Goal: Task Accomplishment & Management: Use online tool/utility

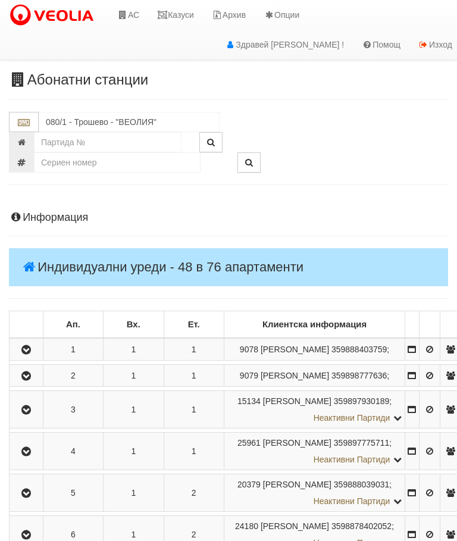
scroll to position [808, 0]
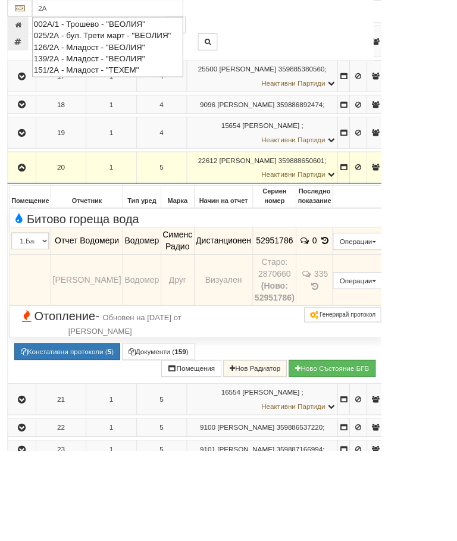
click at [123, 29] on div "002А/1 - Трошево - "ВЕОЛИЯ"" at bounding box center [128, 29] width 177 height 14
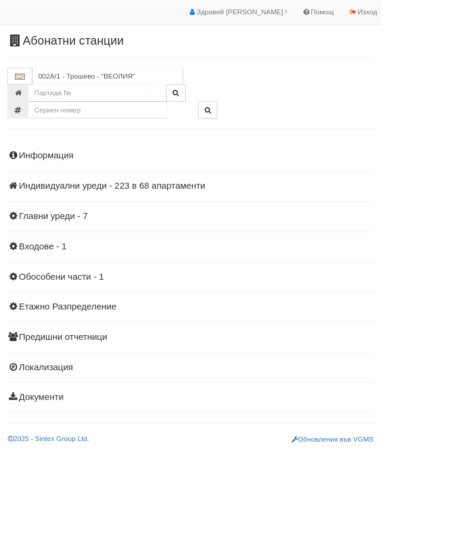
scroll to position [0, 0]
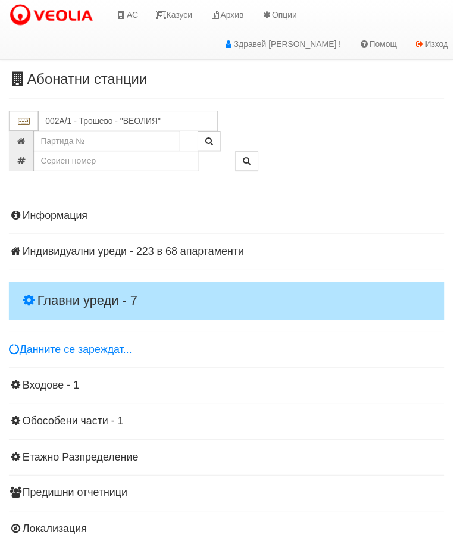
click at [106, 290] on h4 "Главни уреди - 7" at bounding box center [228, 303] width 439 height 38
click at [98, 284] on h4 "Главни уреди - 7" at bounding box center [228, 303] width 439 height 38
click at [95, 286] on h4 "Главни уреди - 7" at bounding box center [228, 303] width 439 height 38
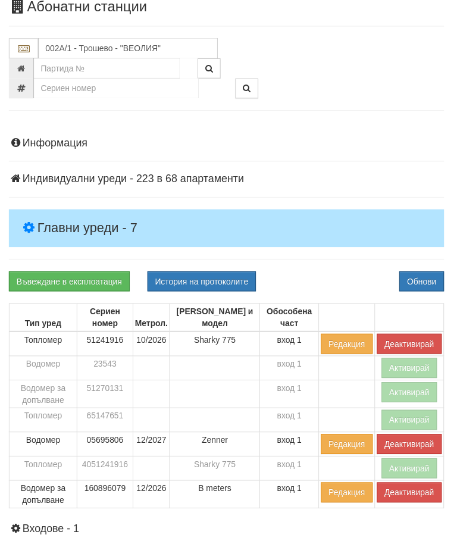
scroll to position [73, 0]
click at [400, 498] on button "Деактивирай" at bounding box center [412, 497] width 65 height 20
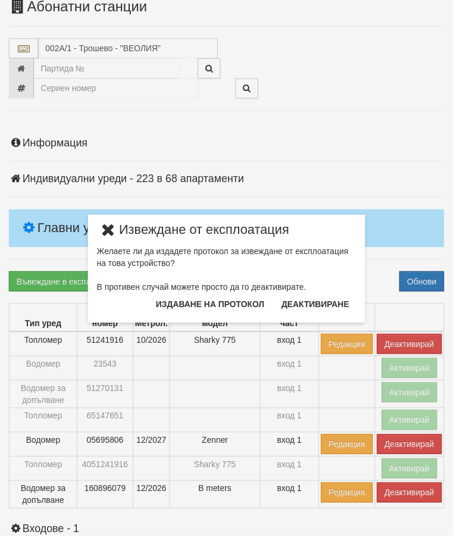
click at [219, 303] on button "Издаване на протокол" at bounding box center [212, 306] width 124 height 19
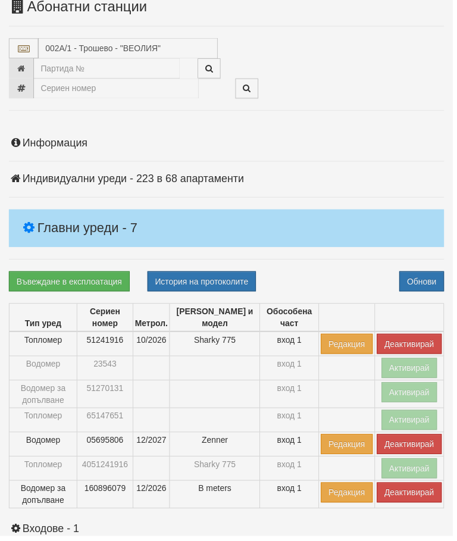
scroll to position [118, 0]
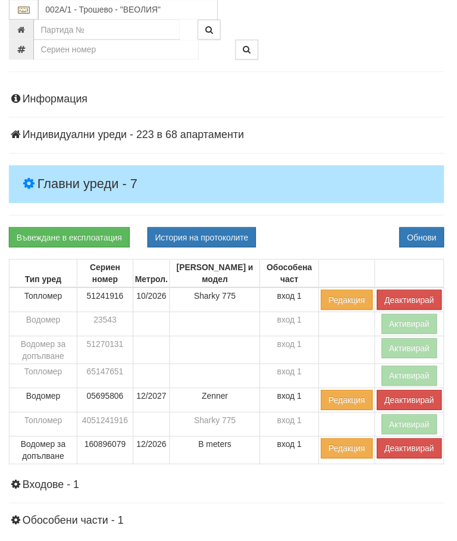
click at [338, 229] on div "Въвеждане в експлоатация История на протоколите Обнови" at bounding box center [228, 239] width 457 height 20
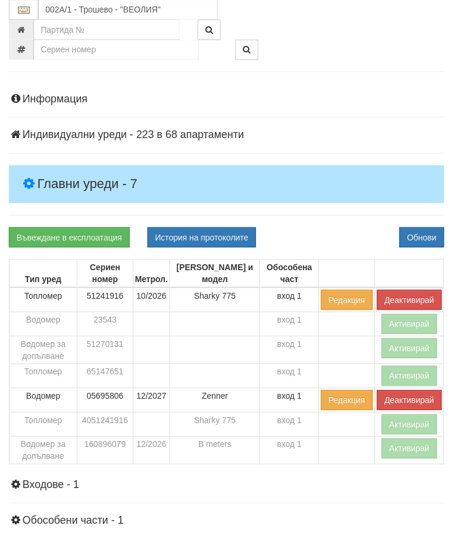
click at [410, 295] on button "Деактивирай" at bounding box center [412, 302] width 65 height 20
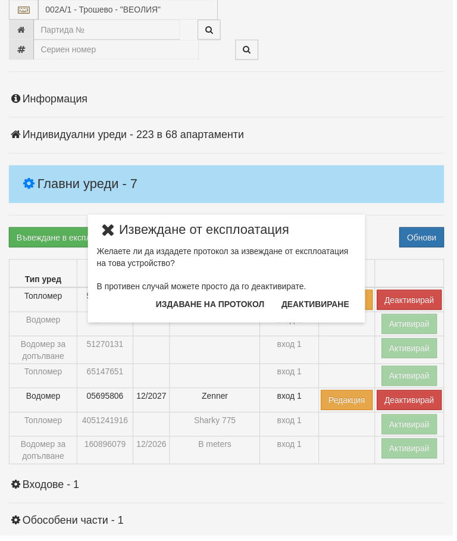
click at [231, 306] on button "Издаване на протокол" at bounding box center [212, 306] width 124 height 19
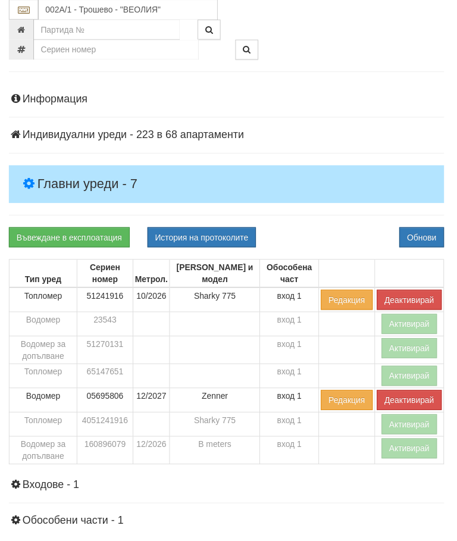
click at [339, 209] on div "Информация Параметри Брой Апартаменти: 68 Ползватели 07/2025 56 % 0 % 180" at bounding box center [228, 383] width 439 height 609
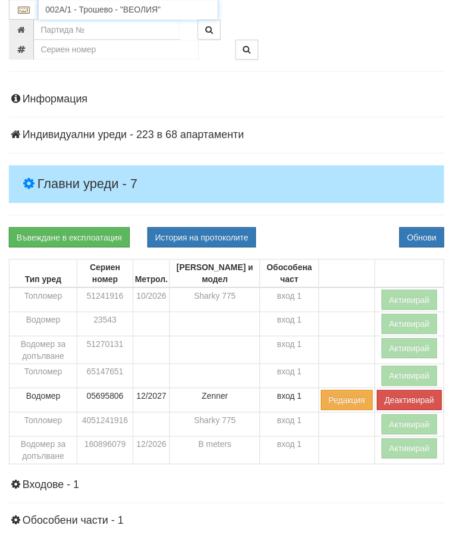
click at [108, 8] on input "002А/1 - Трошево - "ВЕОЛИЯ"" at bounding box center [129, 10] width 181 height 20
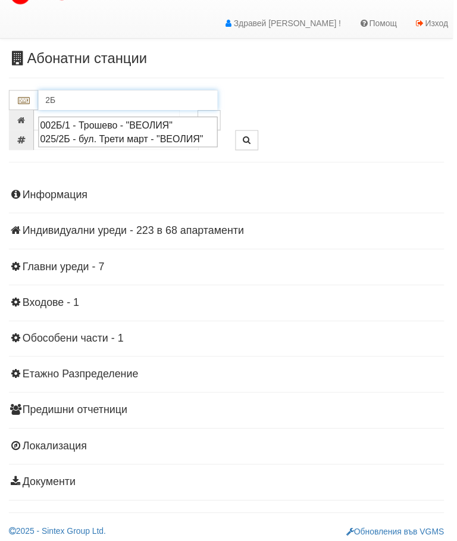
type input "2Б"
click at [358, 189] on div "Информация Параметри Брой Апартаменти: 68 Ползватели 07/2025 56 % 0 % 180" at bounding box center [228, 340] width 439 height 328
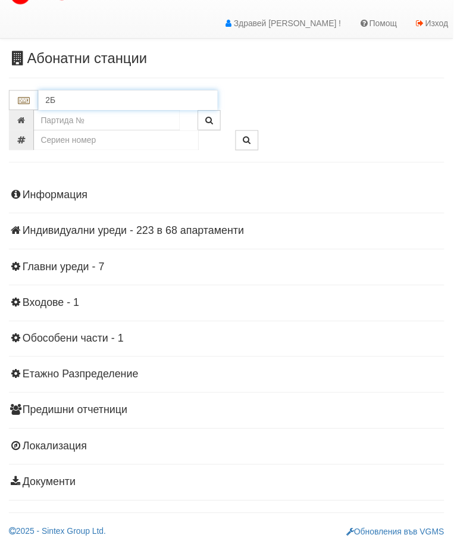
click at [70, 99] on input "2Б" at bounding box center [129, 101] width 181 height 20
click at [120, 115] on div "002Б/1 - Трошево - "ВЕОЛИЯ"" at bounding box center [128, 120] width 177 height 14
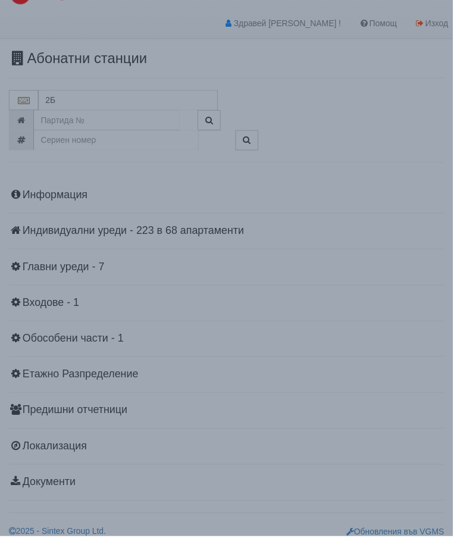
type input "002Б/1 - Трошево - "ВЕОЛИЯ""
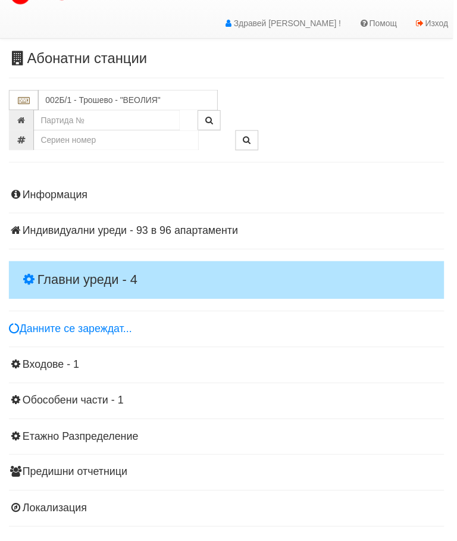
click at [92, 263] on h4 "Главни уреди - 4" at bounding box center [228, 282] width 439 height 38
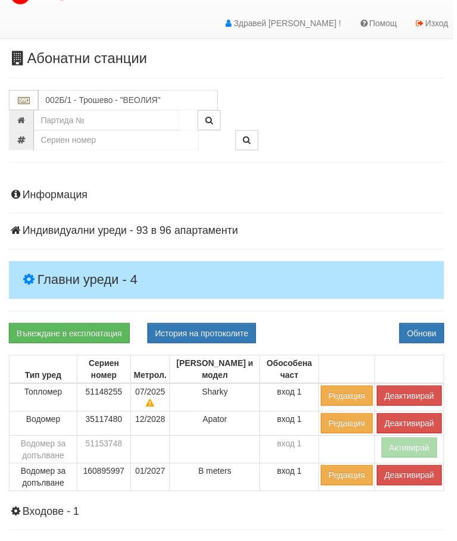
click at [397, 479] on button "Деактивирай" at bounding box center [412, 479] width 65 height 20
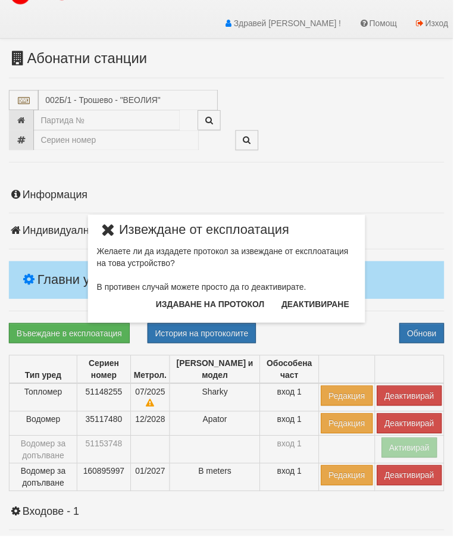
click at [234, 302] on button "Издаване на протокол" at bounding box center [212, 306] width 124 height 19
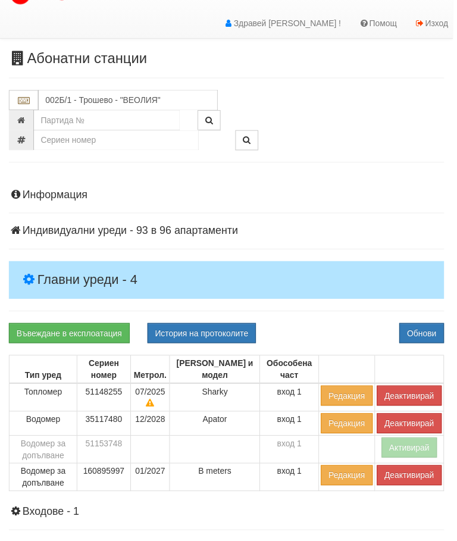
click at [327, 326] on div "Въвеждане в експлоатация История на протоколите Обнови" at bounding box center [228, 336] width 457 height 20
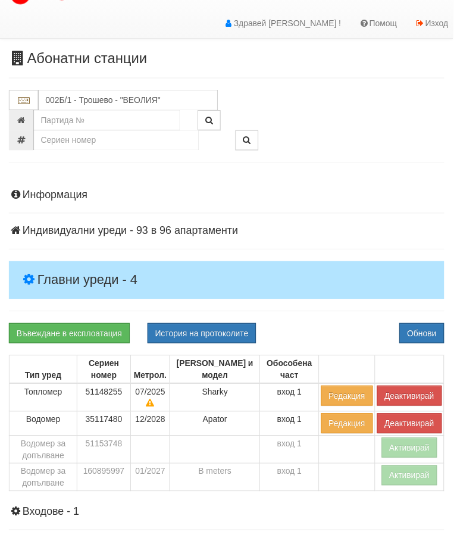
click at [413, 393] on button "Деактивирай" at bounding box center [412, 399] width 65 height 20
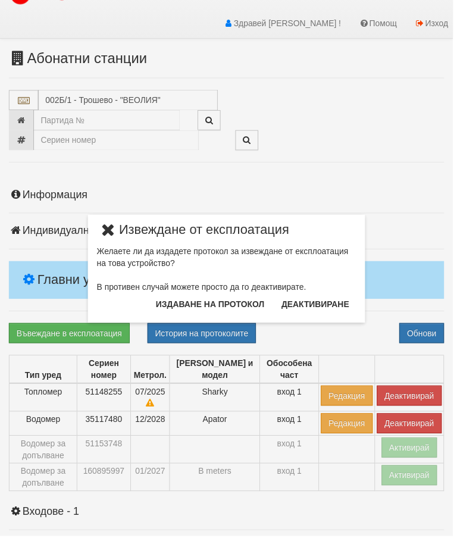
click at [222, 302] on button "Издаване на протокол" at bounding box center [212, 306] width 124 height 19
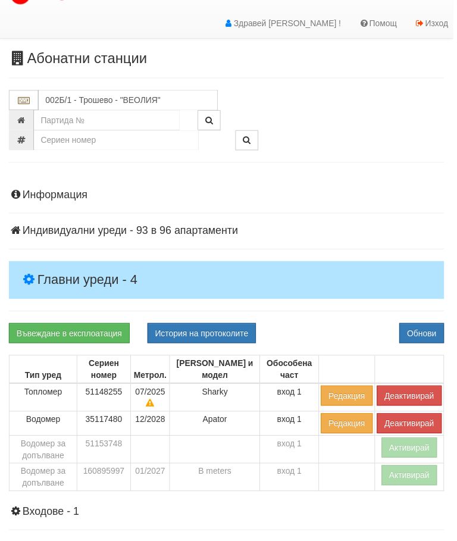
click at [346, 322] on div "Информация Параметри Брой Апартаменти: 96 Ползватели 07/2025 64 % 0 % 178" at bounding box center [228, 445] width 439 height 539
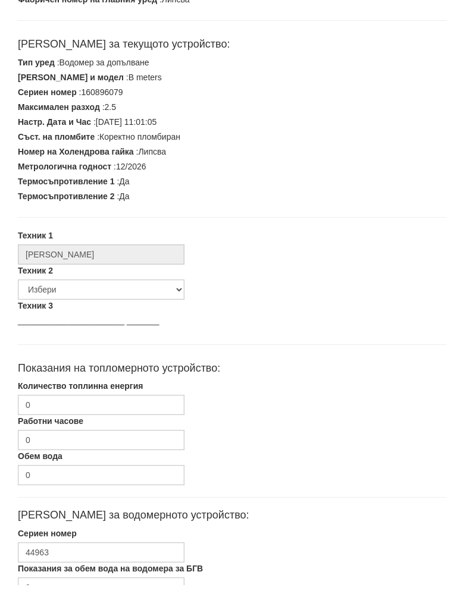
scroll to position [302, 0]
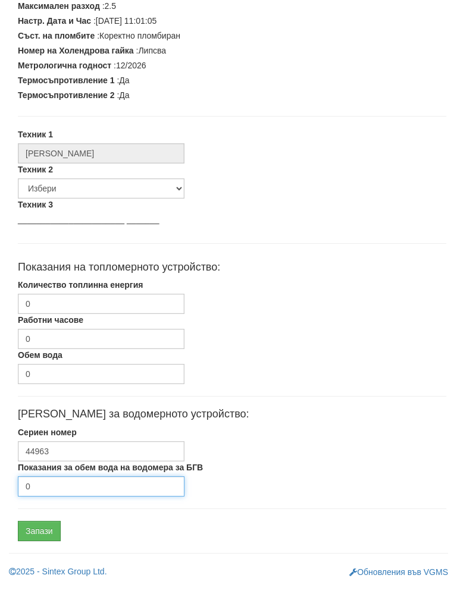
click at [83, 489] on input "0" at bounding box center [101, 498] width 167 height 20
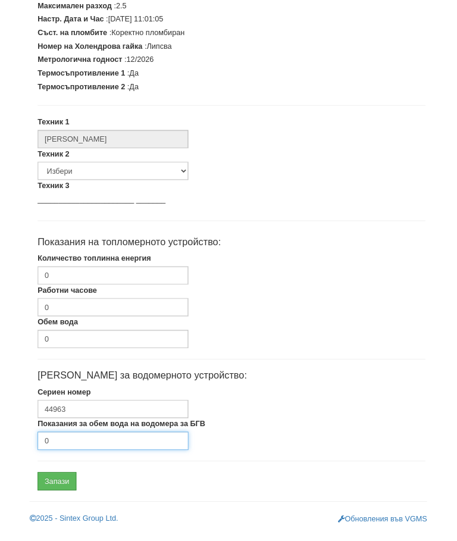
scroll to position [358, 0]
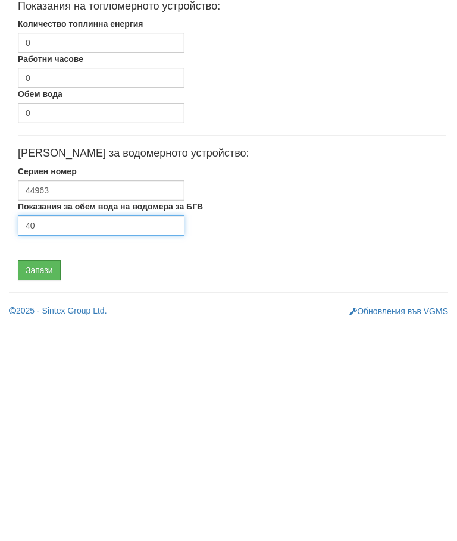
type input "40"
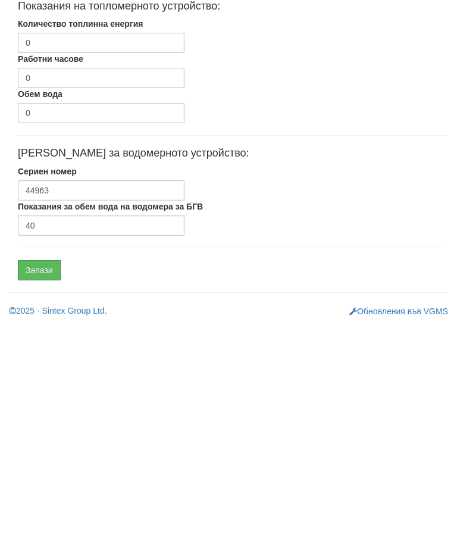
click at [45, 476] on input "Запази" at bounding box center [39, 486] width 43 height 20
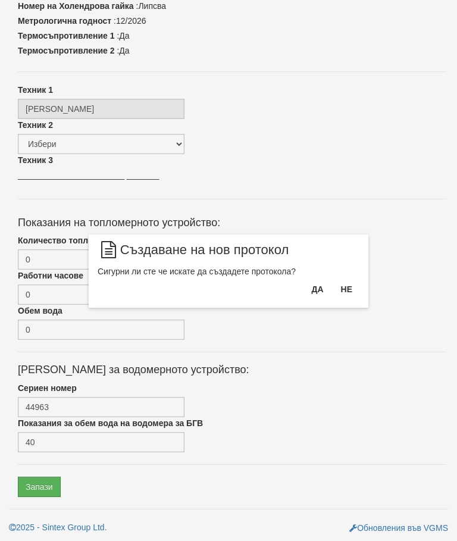
click at [317, 288] on button "Да" at bounding box center [317, 289] width 26 height 19
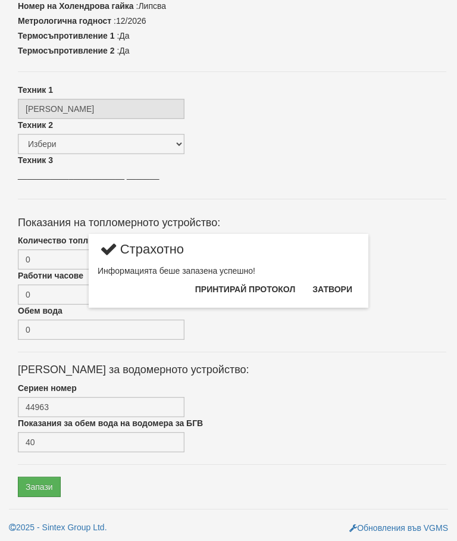
click at [324, 291] on button "Затвори" at bounding box center [332, 289] width 54 height 19
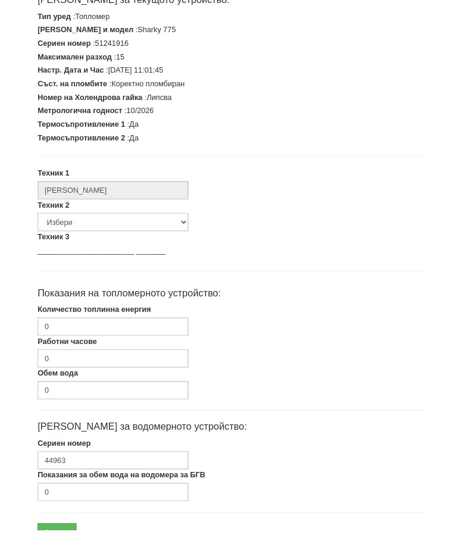
scroll to position [247, 0]
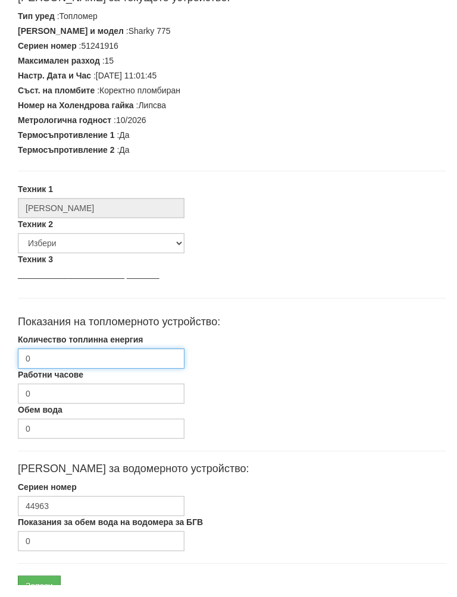
click at [111, 360] on input "0" at bounding box center [101, 370] width 167 height 20
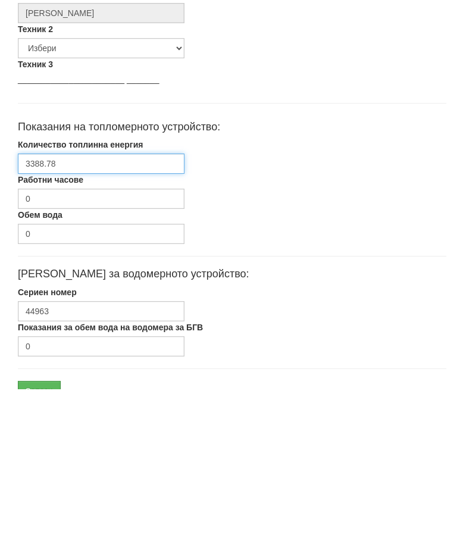
scroll to position [358, 0]
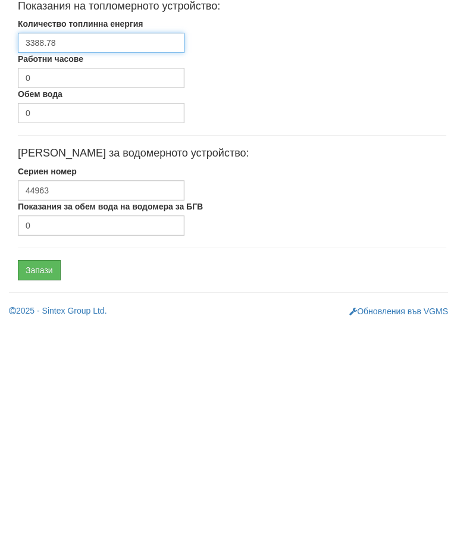
type input "3388.78"
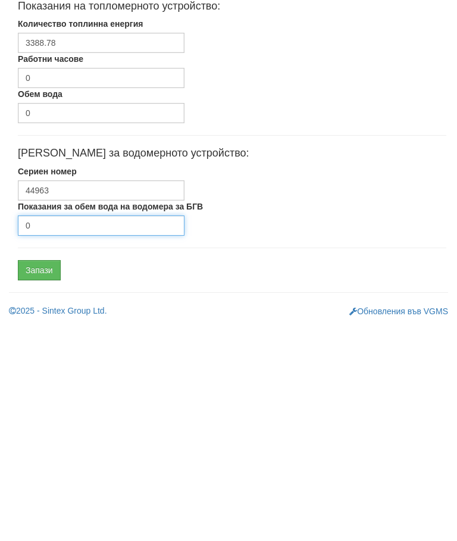
click at [84, 432] on input "0" at bounding box center [101, 442] width 167 height 20
type input "10151"
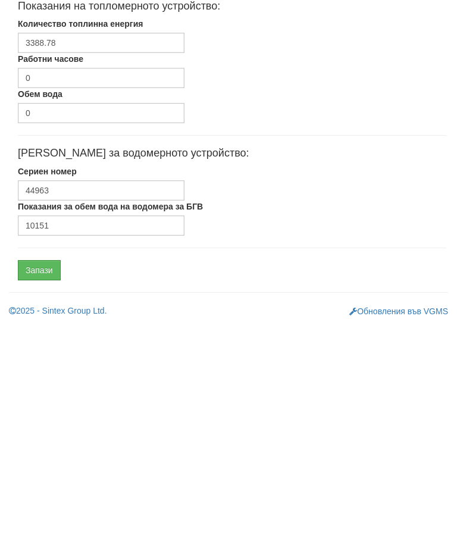
click at [46, 476] on input "Запази" at bounding box center [39, 486] width 43 height 20
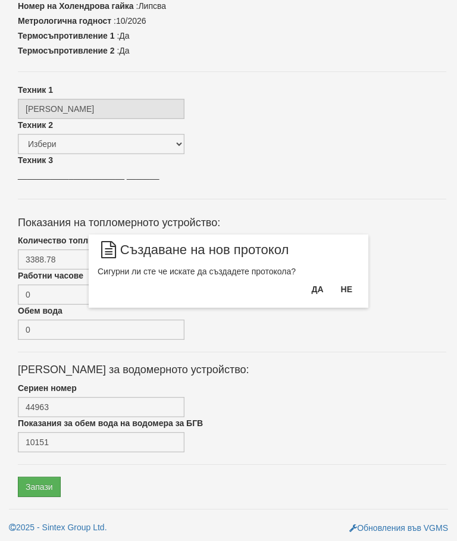
click at [317, 295] on button "Да" at bounding box center [317, 289] width 26 height 19
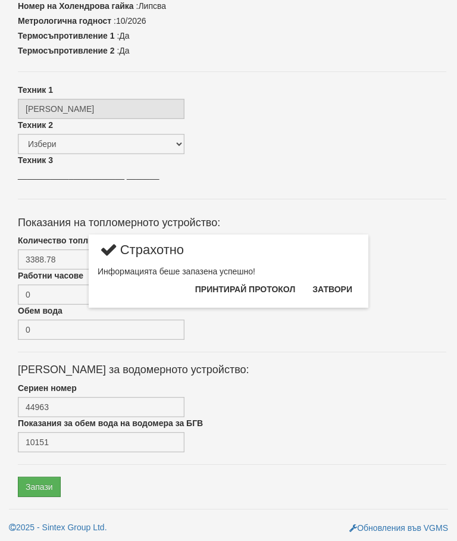
click at [339, 293] on button "Затвори" at bounding box center [332, 289] width 54 height 19
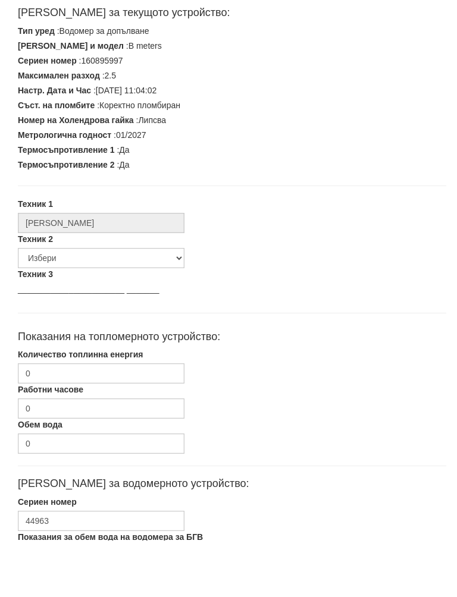
scroll to position [302, 0]
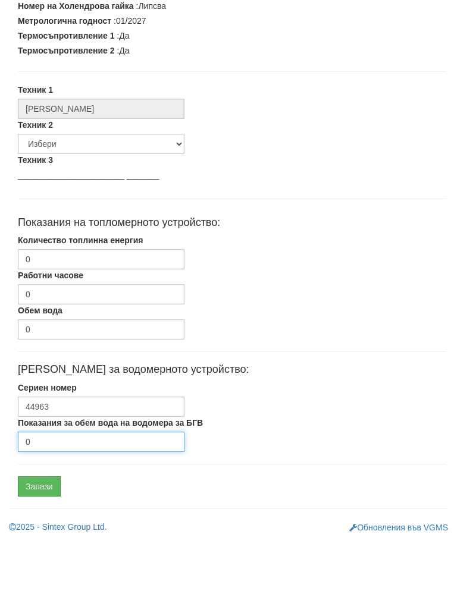
click at [72, 488] on input "0" at bounding box center [101, 498] width 167 height 20
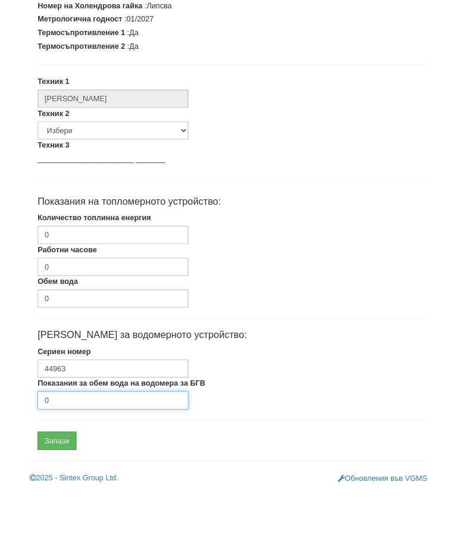
scroll to position [358, 0]
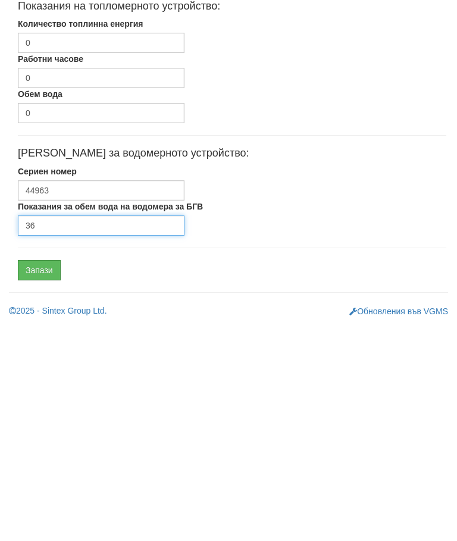
type input "36"
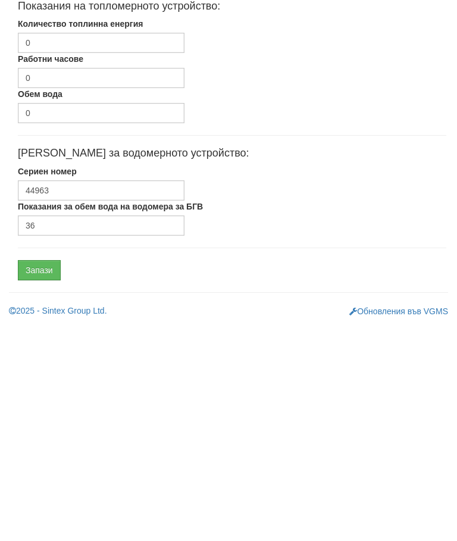
click at [48, 476] on input "Запази" at bounding box center [39, 486] width 43 height 20
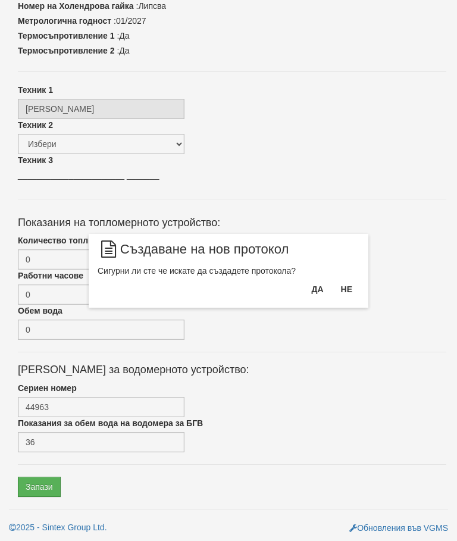
click at [309, 289] on button "Да" at bounding box center [317, 289] width 26 height 19
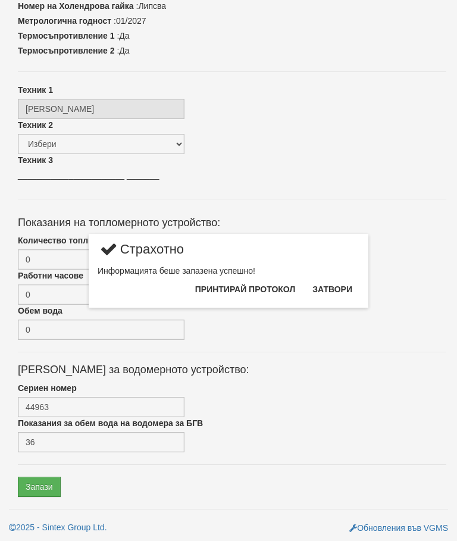
click at [335, 290] on button "Затвори" at bounding box center [332, 289] width 54 height 19
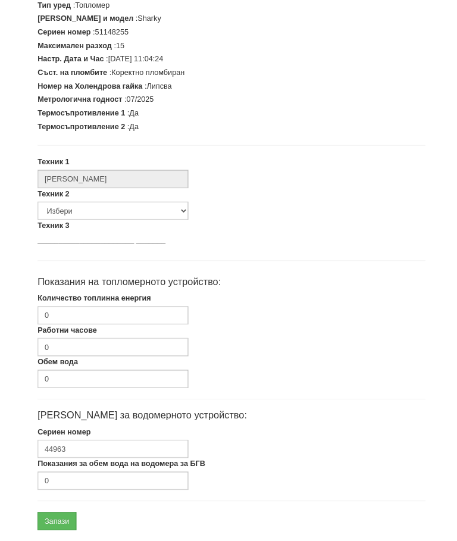
scroll to position [302, 0]
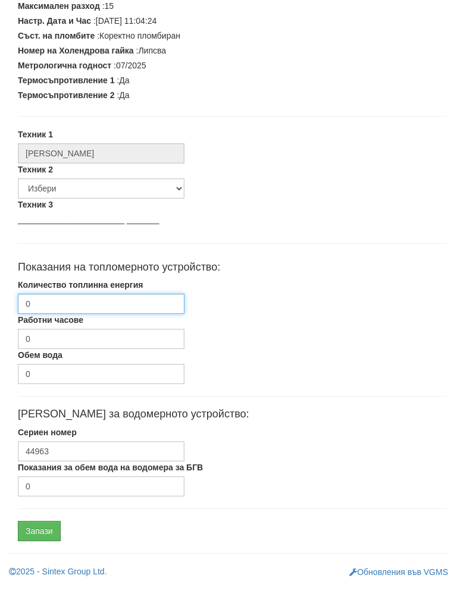
click at [118, 306] on input "0" at bounding box center [101, 316] width 167 height 20
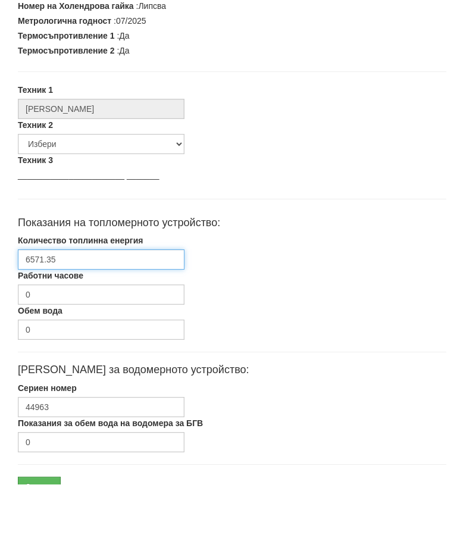
scroll to position [358, 0]
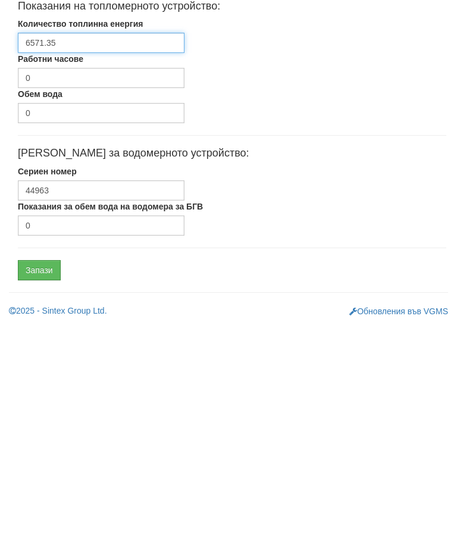
type input "6571.35"
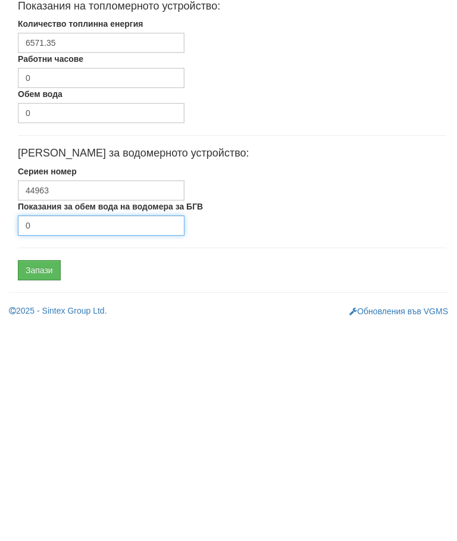
click at [96, 432] on input "0" at bounding box center [101, 442] width 167 height 20
type input "16624"
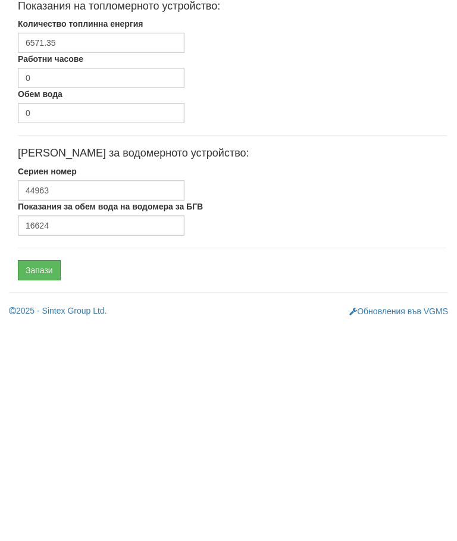
click at [49, 476] on input "Запази" at bounding box center [39, 486] width 43 height 20
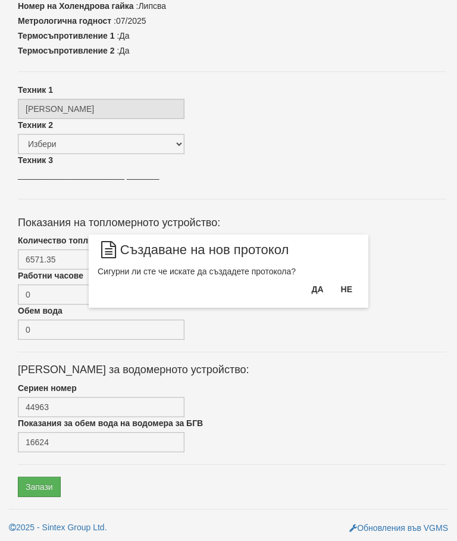
click at [306, 284] on button "Да" at bounding box center [317, 289] width 26 height 19
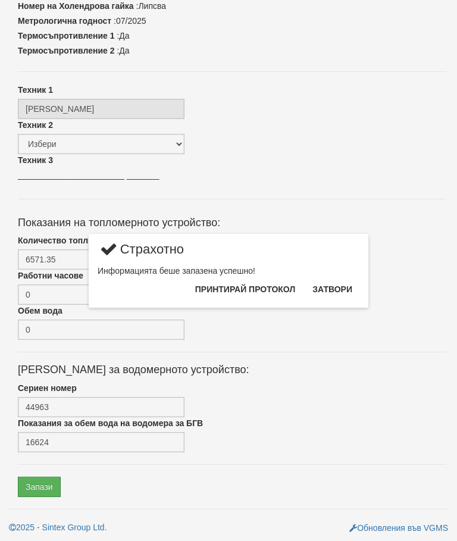
click at [335, 288] on button "Затвори" at bounding box center [332, 289] width 54 height 19
